Goal: Navigation & Orientation: Find specific page/section

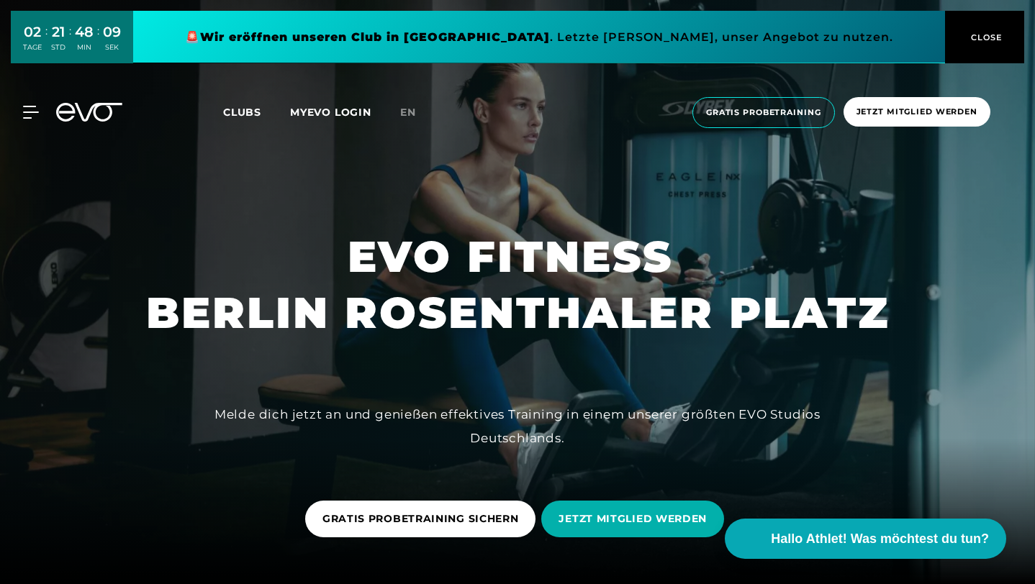
click at [316, 105] on div "Clubs MYEVO LOGIN" at bounding box center [311, 112] width 177 height 17
click at [316, 118] on link "MYEVO LOGIN" at bounding box center [330, 112] width 81 height 13
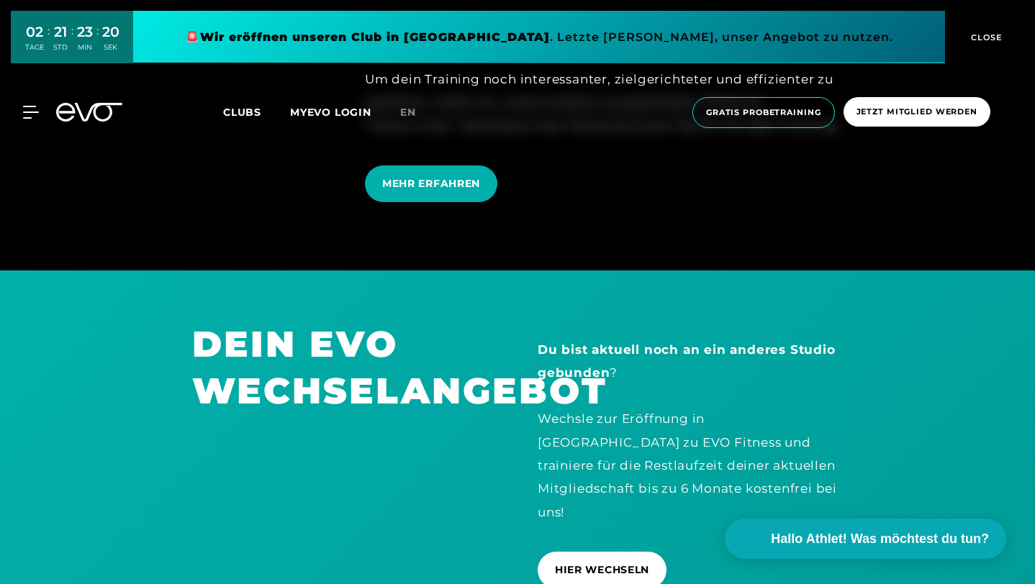
scroll to position [3897, 0]
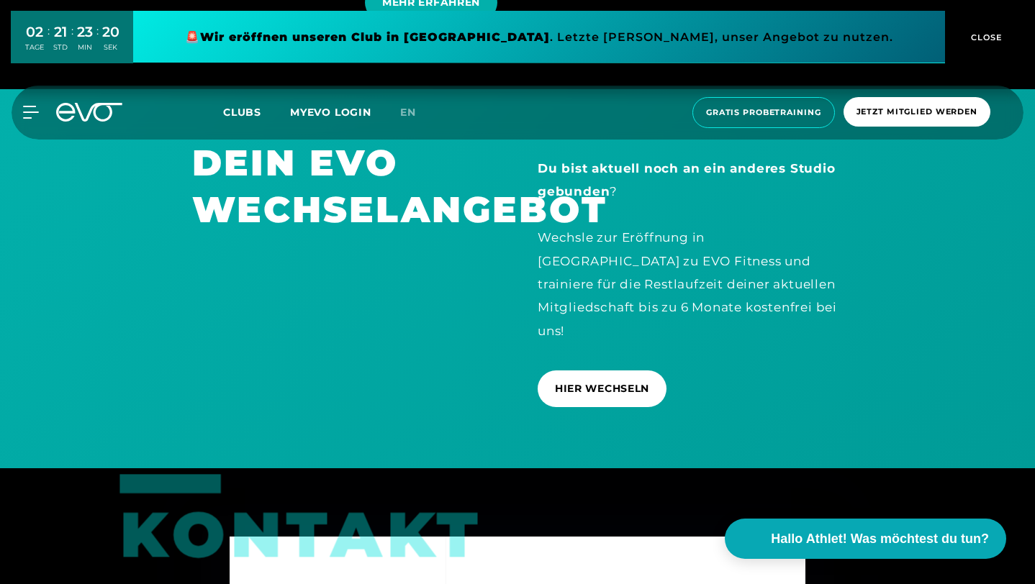
click at [235, 108] on span "Clubs" at bounding box center [242, 112] width 38 height 13
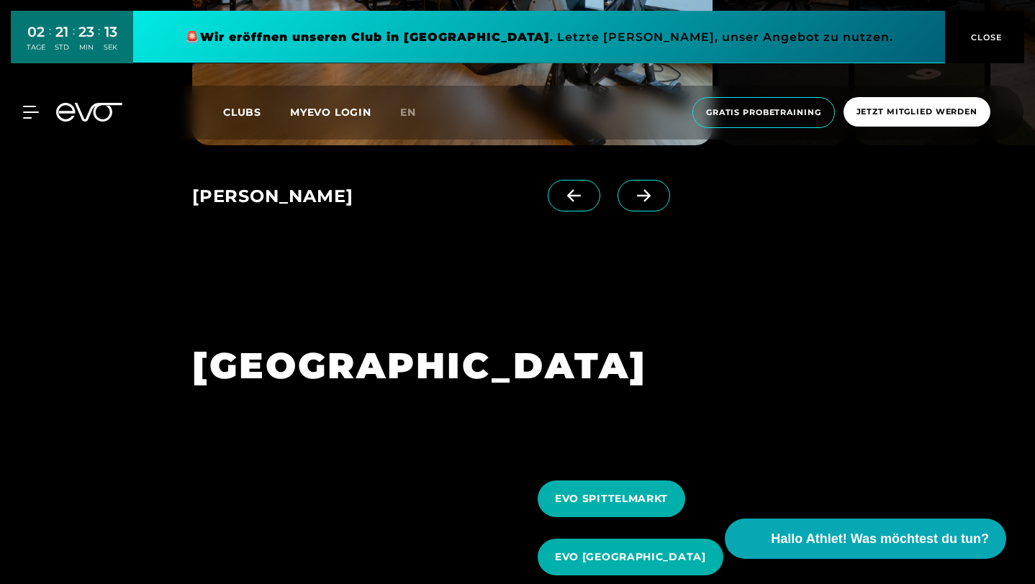
scroll to position [1303, 0]
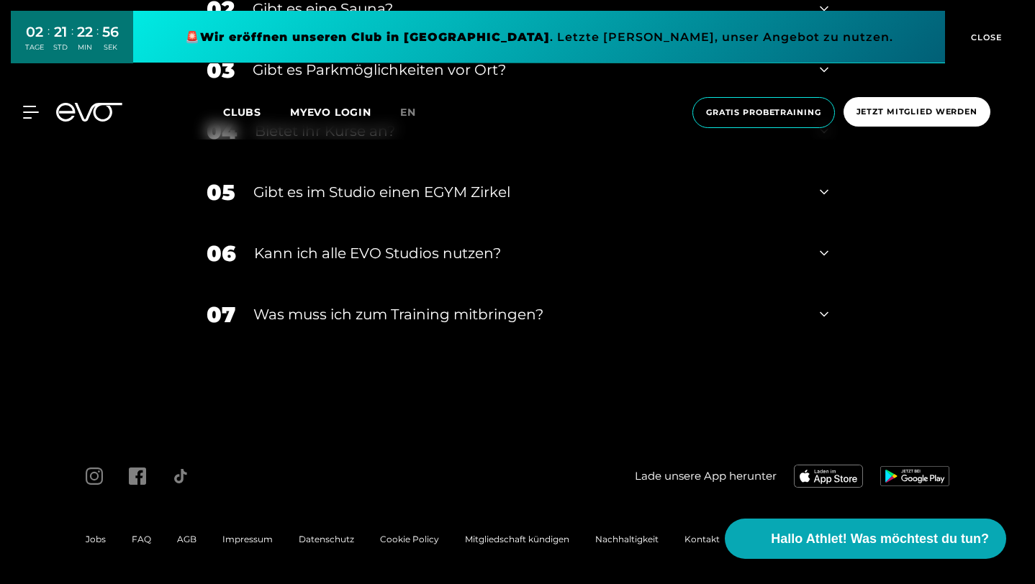
scroll to position [5434, 0]
